Goal: Information Seeking & Learning: Learn about a topic

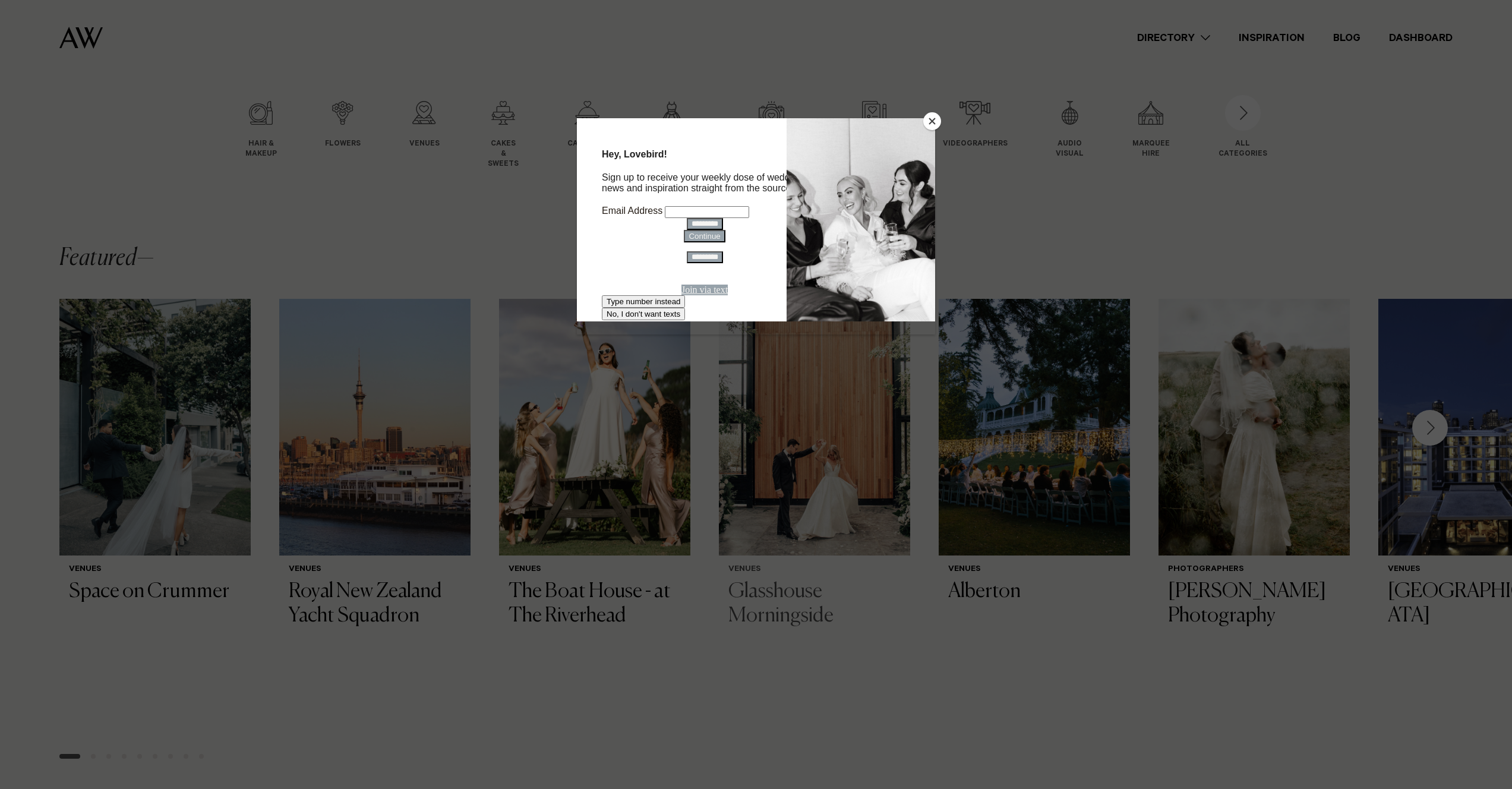
scroll to position [126, 0]
click at [934, 127] on button "Close" at bounding box center [931, 120] width 18 height 18
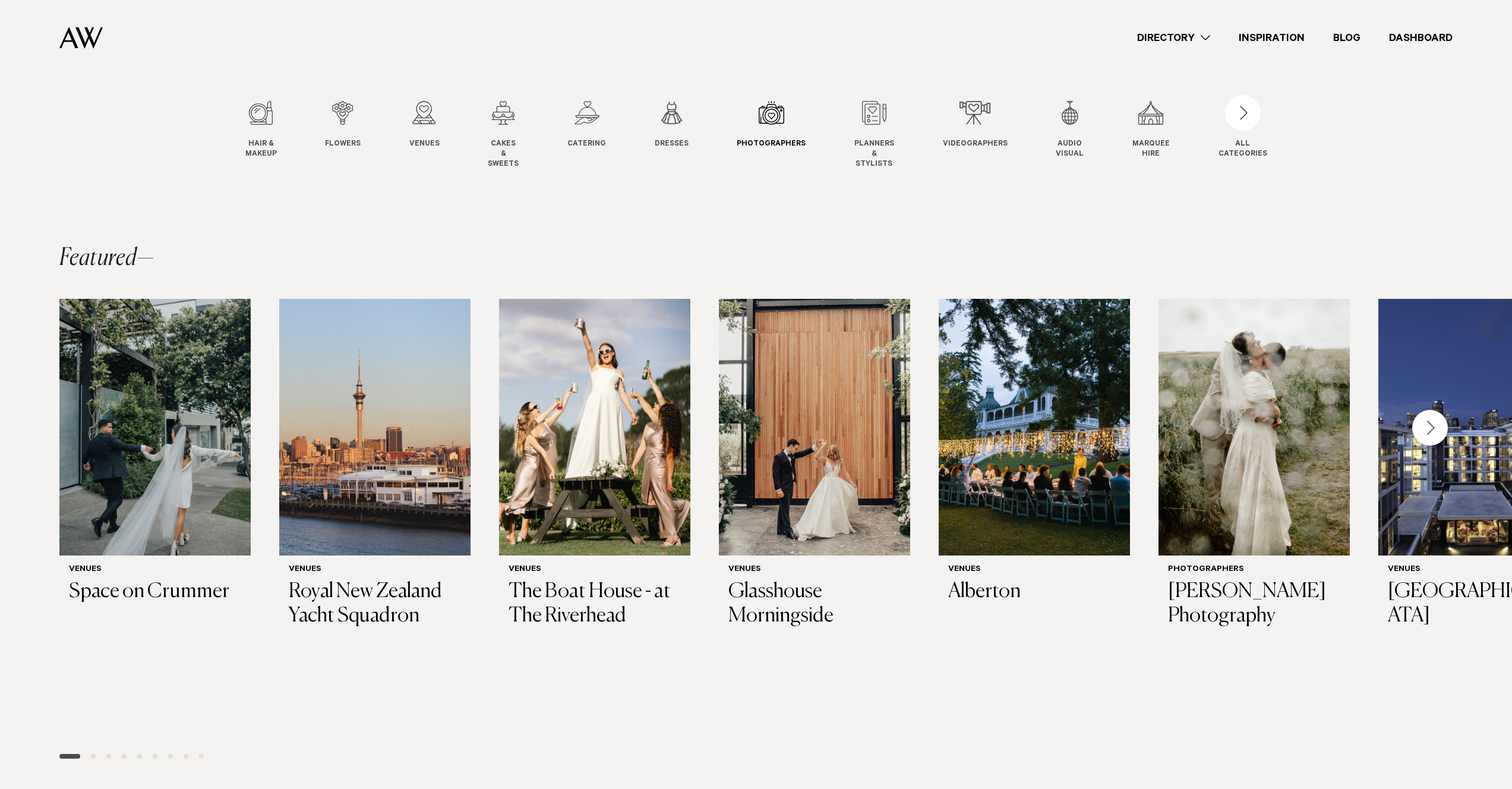
click at [786, 127] on link "Photographers Photo" at bounding box center [771, 125] width 69 height 49
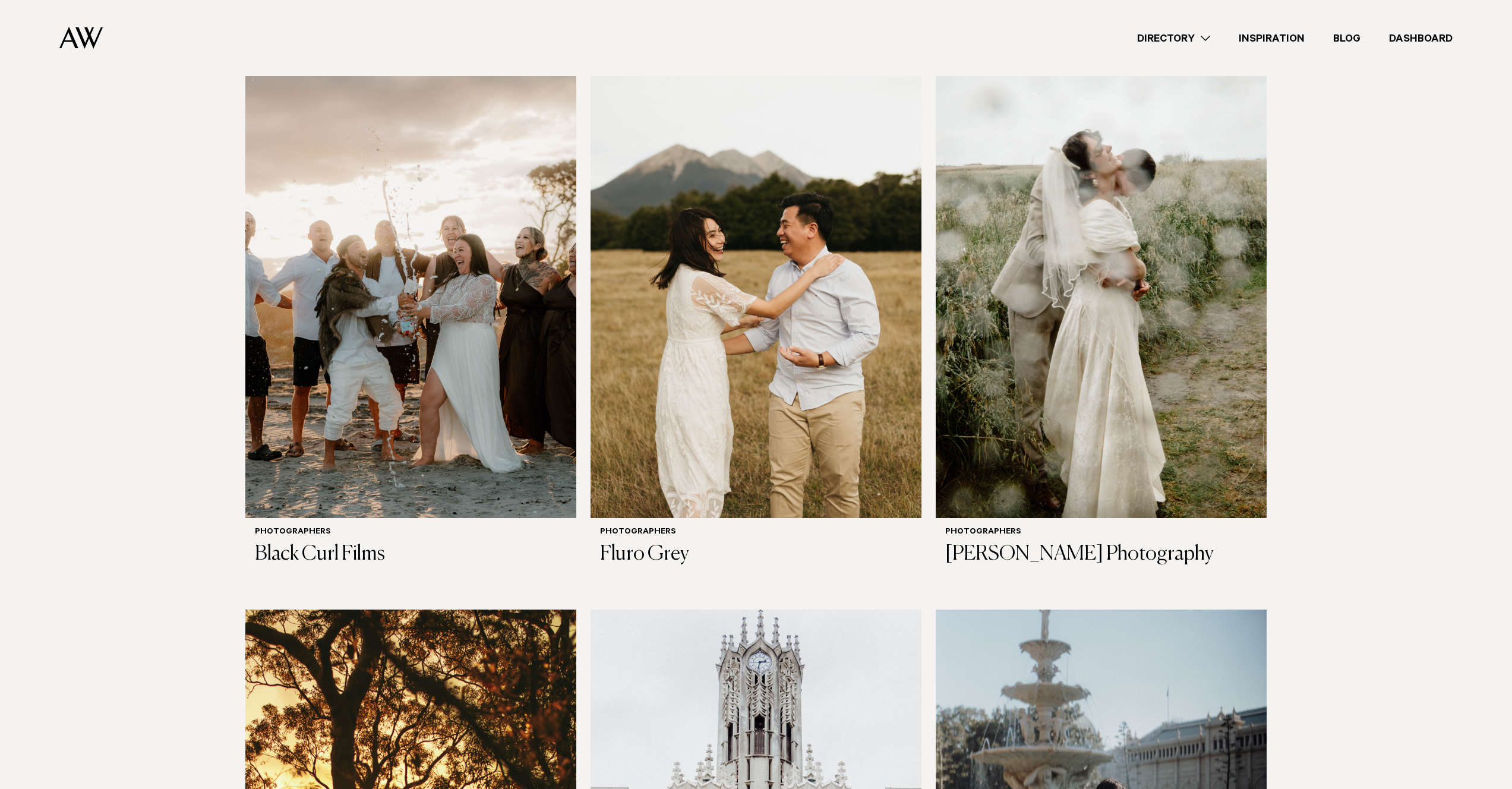
scroll to position [265, 0]
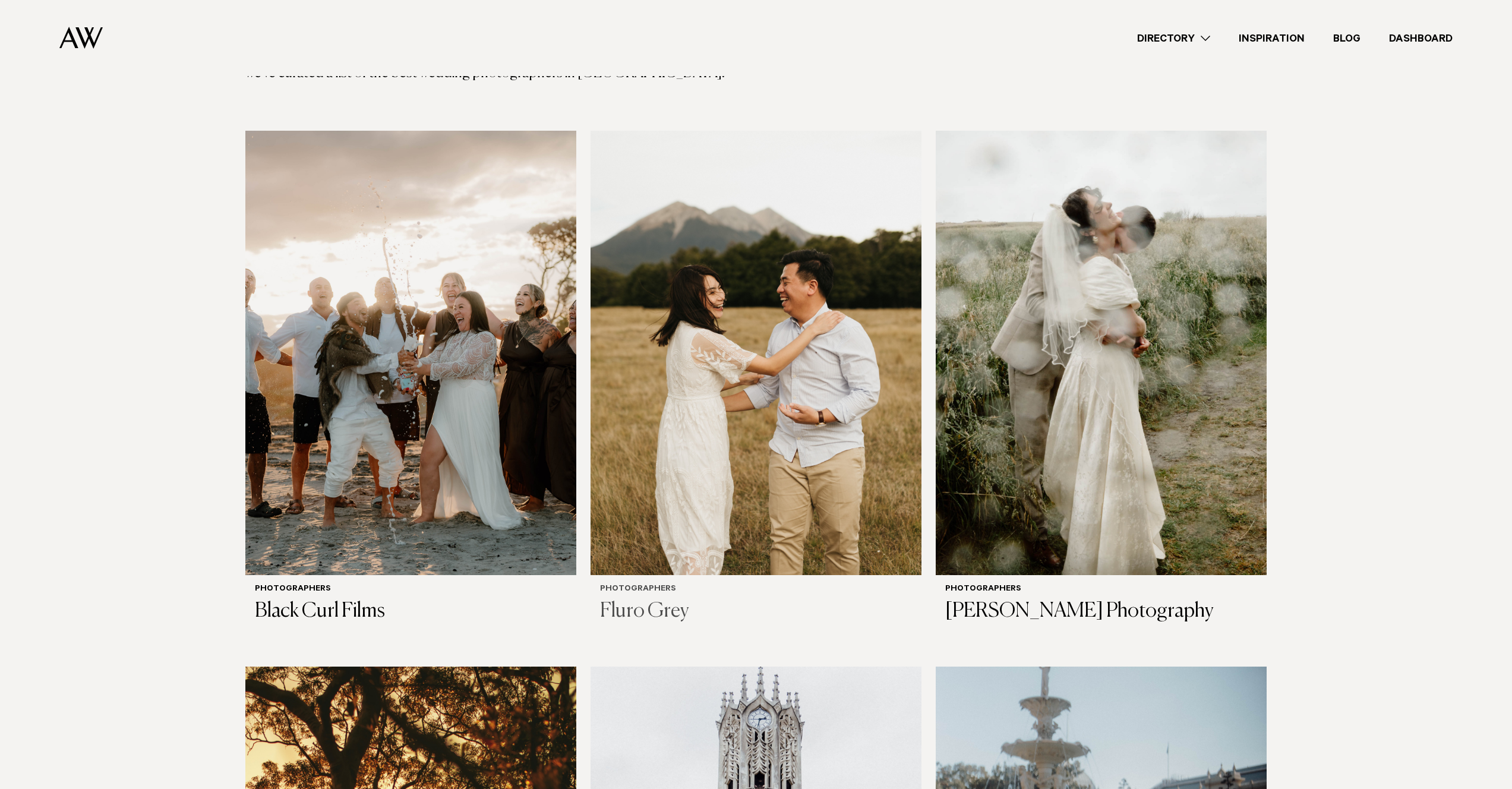
click at [681, 409] on img at bounding box center [756, 353] width 331 height 445
